Goal: Task Accomplishment & Management: Complete application form

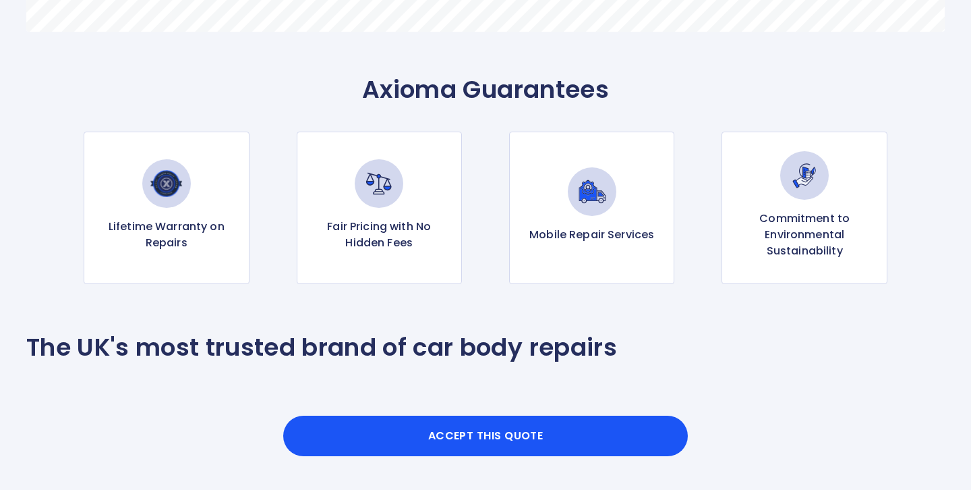
scroll to position [1290, 0]
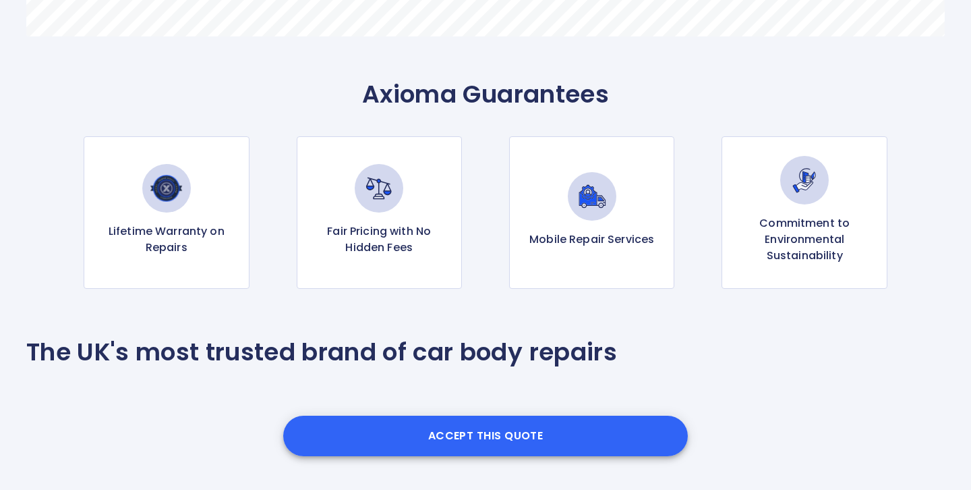
click at [467, 434] on button "Accept this Quote" at bounding box center [485, 435] width 405 height 40
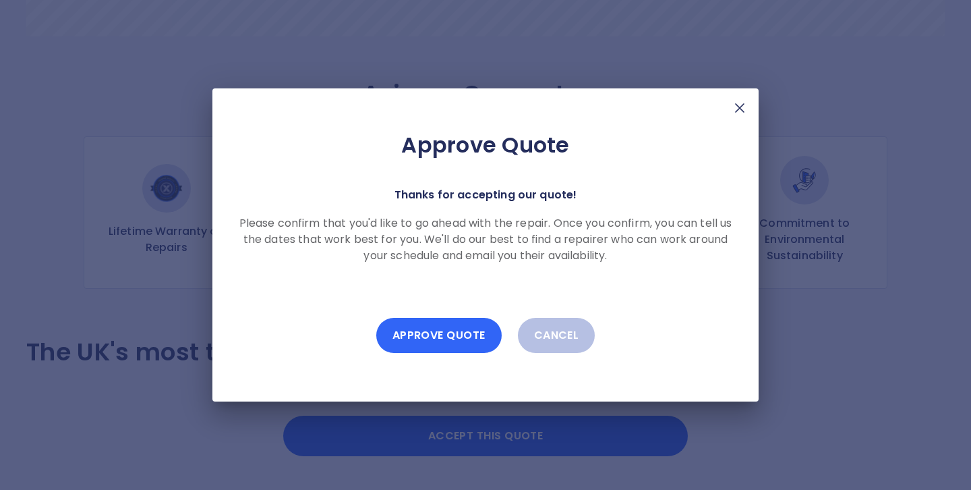
click at [428, 336] on button "Approve Quote" at bounding box center [438, 335] width 125 height 35
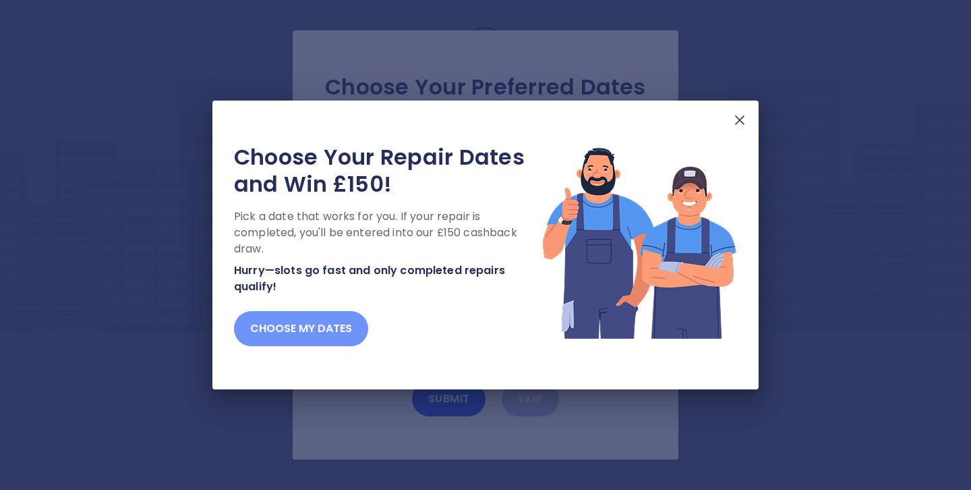
click at [283, 326] on button "Choose my dates" at bounding box center [301, 328] width 134 height 35
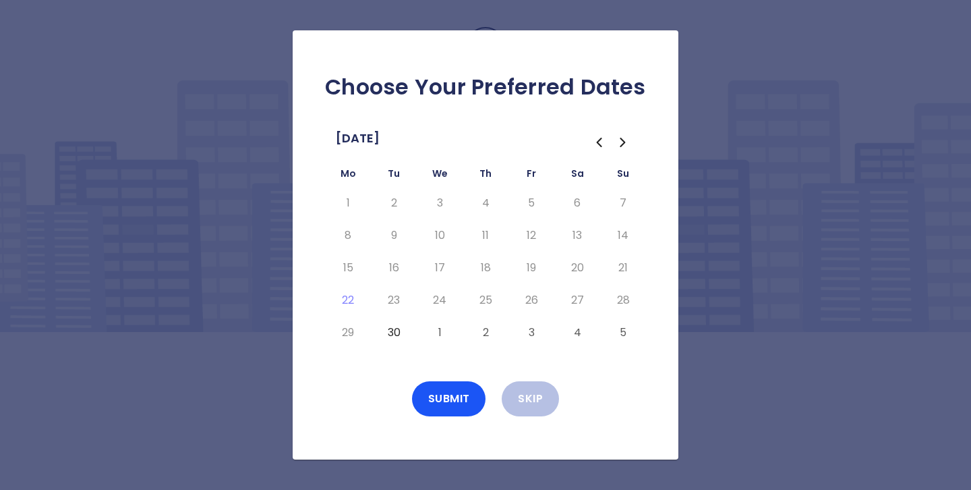
click at [620, 138] on icon "Go to the Next Month" at bounding box center [622, 142] width 4 height 8
click at [484, 200] on button "2" at bounding box center [485, 203] width 24 height 22
click at [346, 232] on button "6" at bounding box center [348, 236] width 24 height 22
click at [391, 233] on button "7" at bounding box center [394, 236] width 24 height 22
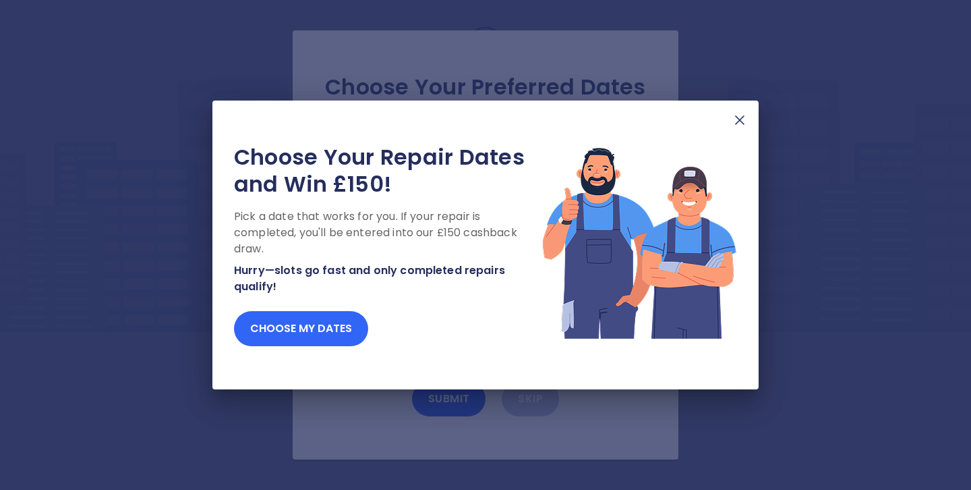
click at [268, 328] on button "Choose my dates" at bounding box center [301, 328] width 134 height 35
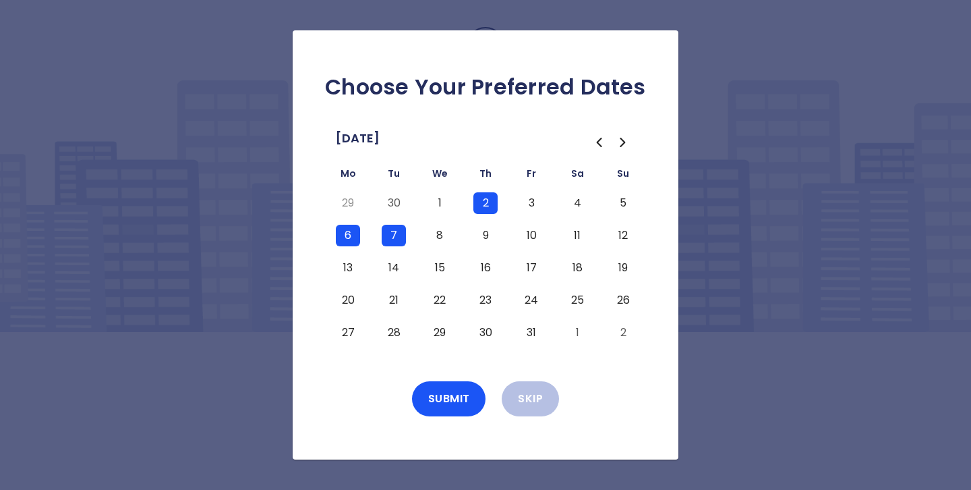
click at [576, 264] on button "18" at bounding box center [577, 268] width 24 height 22
click at [451, 397] on button "Submit" at bounding box center [449, 398] width 74 height 35
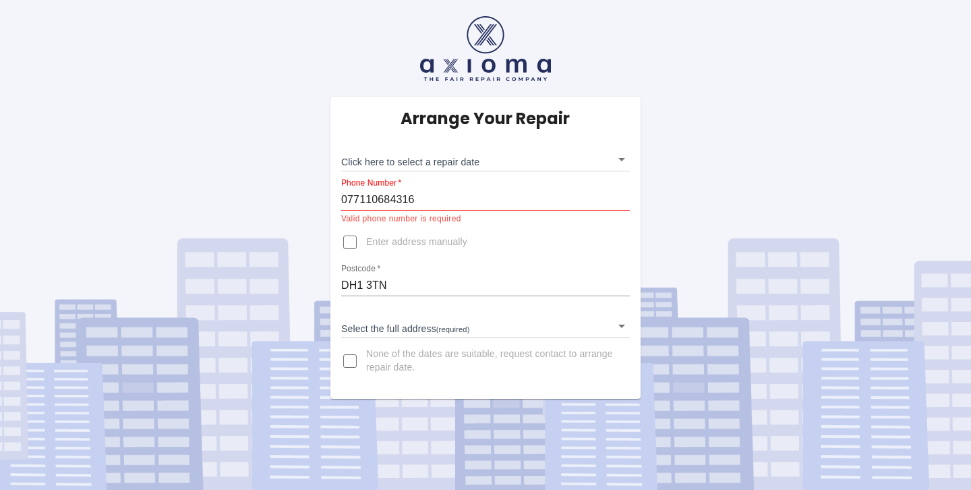
click at [349, 241] on input "Enter address manually" at bounding box center [350, 242] width 32 height 32
checkbox input "true"
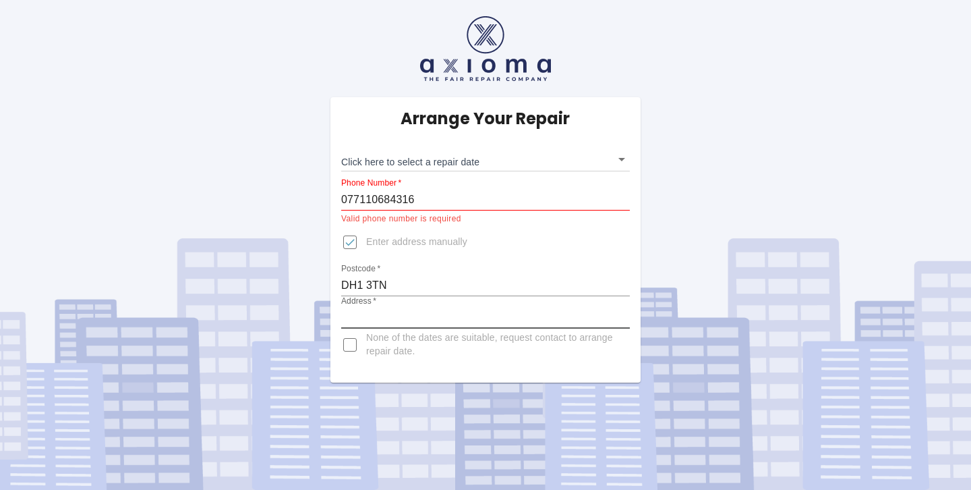
click at [346, 314] on input "Address   *" at bounding box center [485, 318] width 289 height 22
type input "The Rectory, Hollingside Lane"
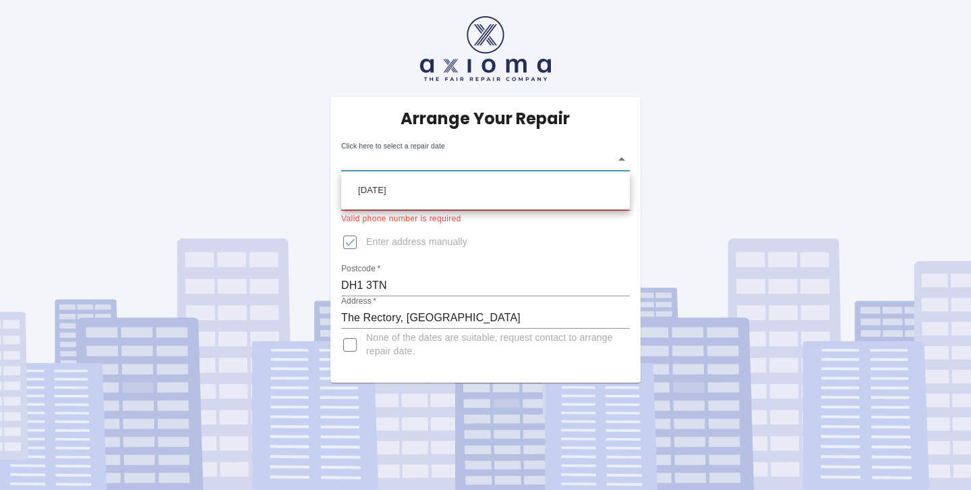
click at [619, 154] on body "Arrange Your Repair Click here to select a repair date ​ Phone Number   * 07711…" at bounding box center [485, 245] width 971 height 490
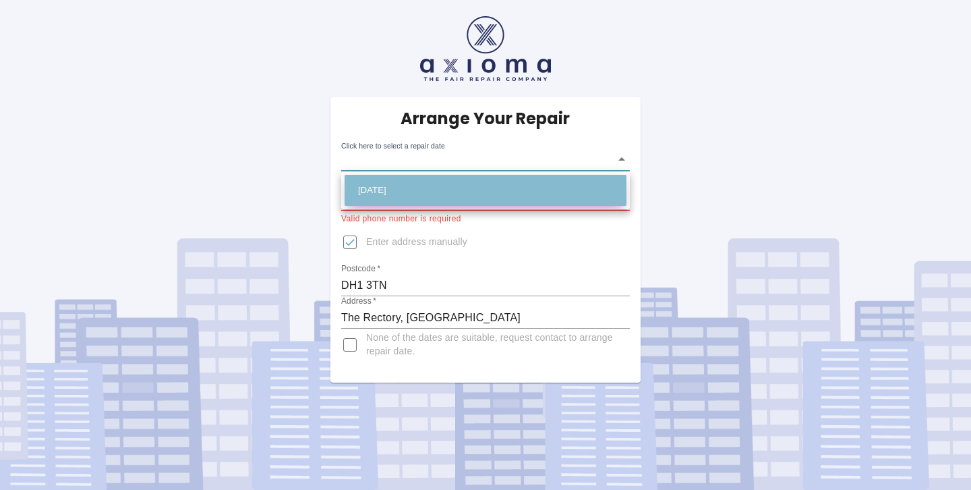
click at [480, 181] on li "Mon Oct 06 2025" at bounding box center [486, 190] width 282 height 31
type input "2025-10-06T00:00:00.000Z"
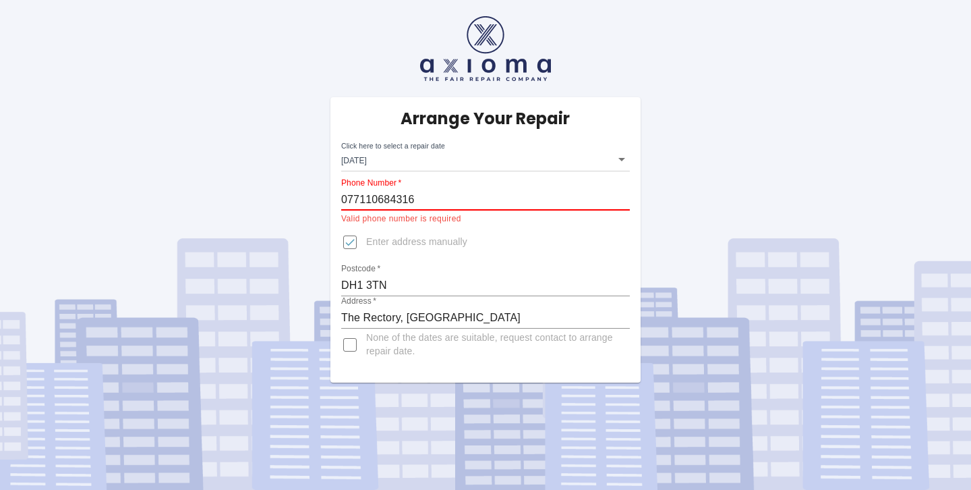
click at [375, 198] on input "077110684316" at bounding box center [485, 200] width 289 height 22
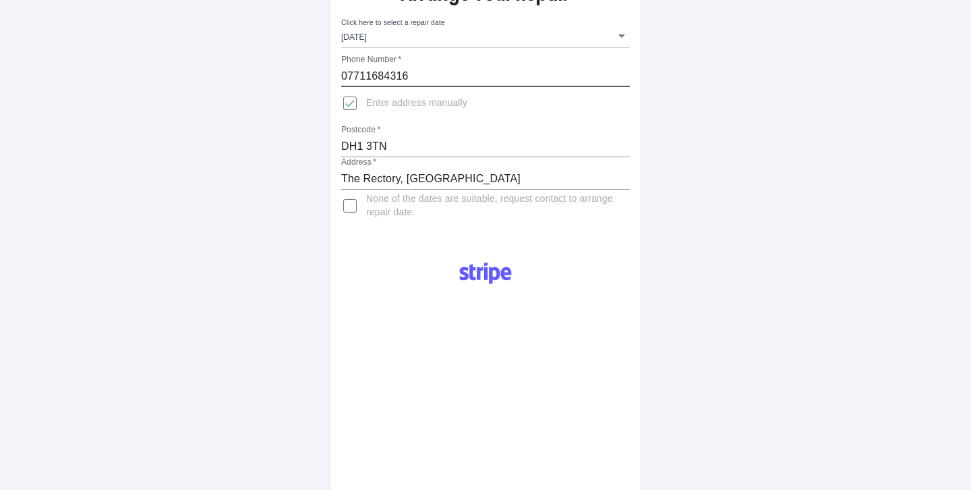
scroll to position [120, 0]
type input "07711684316"
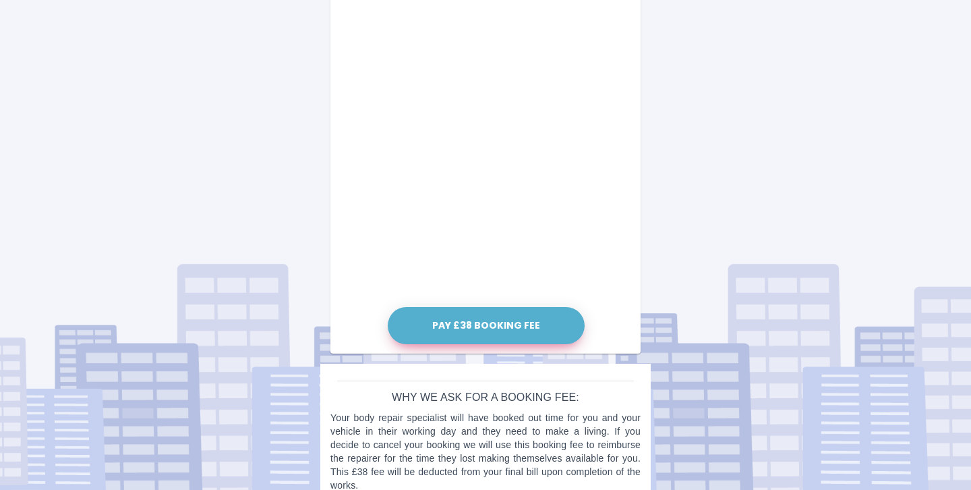
scroll to position [715, 0]
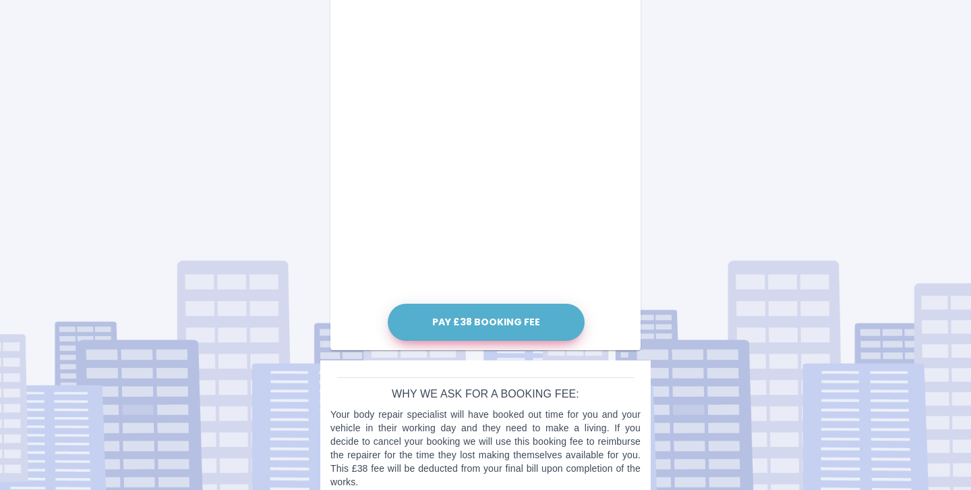
click at [483, 326] on button "Pay £38 Booking Fee" at bounding box center [486, 321] width 197 height 37
